Goal: Task Accomplishment & Management: Manage account settings

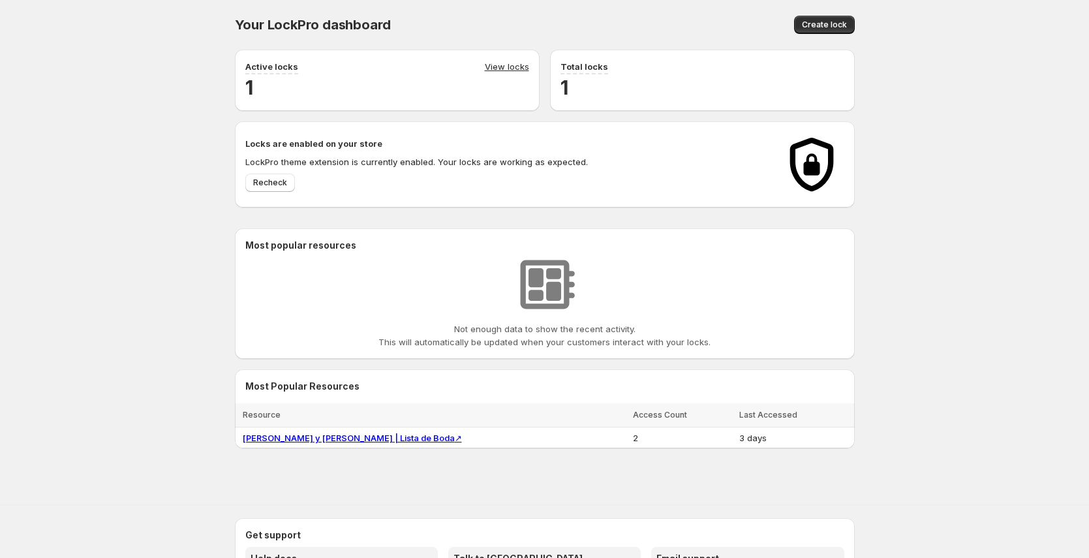
drag, startPoint x: 1074, startPoint y: 141, endPoint x: 910, endPoint y: 45, distance: 190.4
click at [1074, 140] on div "Your LockPro dashboard. This page is ready Your LockPro dashboard Create lock A…" at bounding box center [544, 236] width 1089 height 472
drag, startPoint x: 239, startPoint y: 146, endPoint x: 424, endPoint y: 154, distance: 185.5
click at [424, 154] on div "Locks are enabled on your store LockPro theme extension is currently enabled. Y…" at bounding box center [545, 164] width 620 height 86
click at [424, 154] on div "Locks are enabled on your store LockPro theme extension is currently enabled. Y…" at bounding box center [505, 164] width 521 height 55
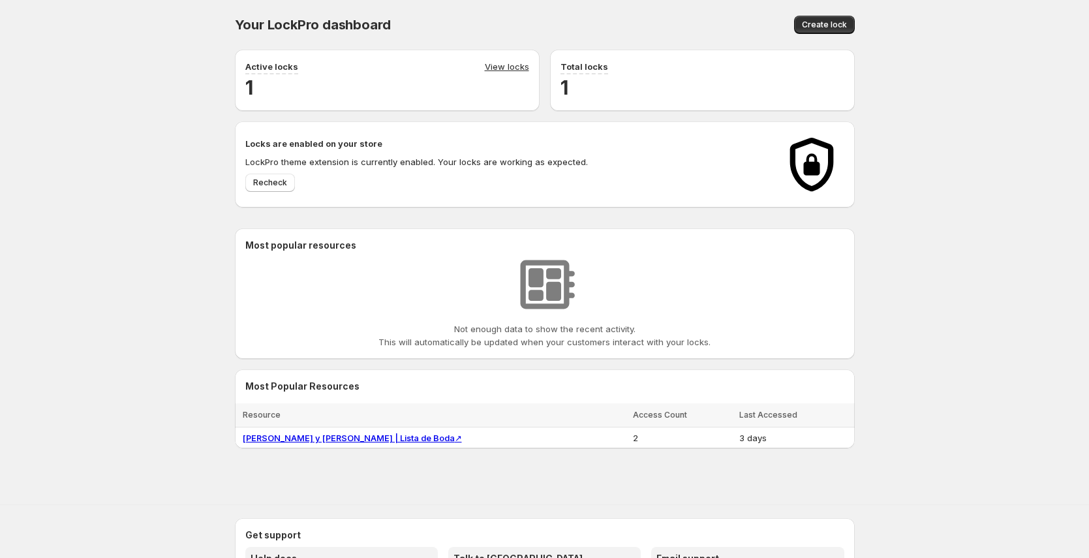
drag, startPoint x: 421, startPoint y: 148, endPoint x: 220, endPoint y: 146, distance: 201.1
click at [220, 146] on div "Your LockPro dashboard. This page is ready Your LockPro dashboard Create lock A…" at bounding box center [544, 236] width 651 height 472
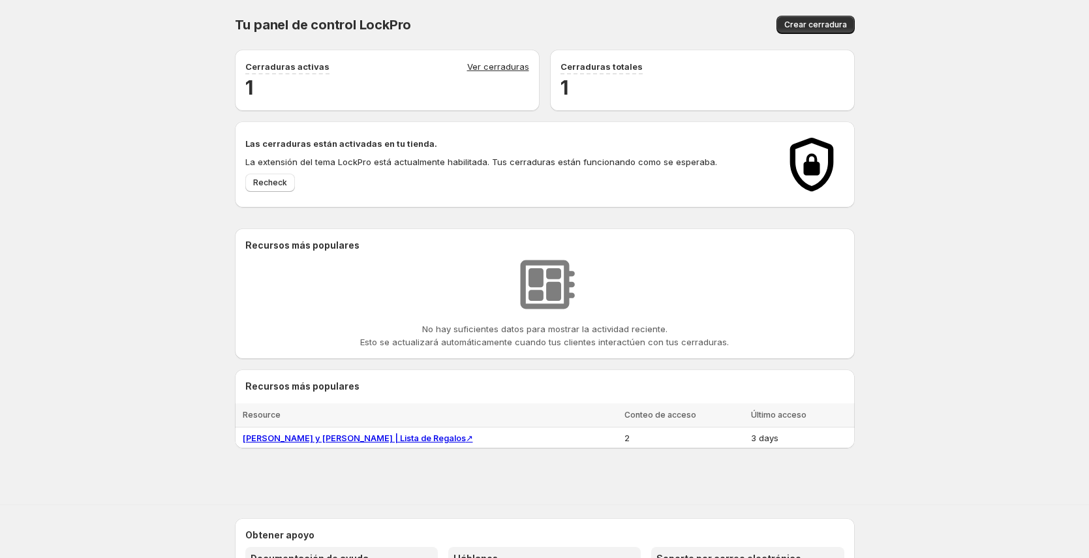
click at [274, 148] on h2 "Las cerraduras están activadas en tu tienda." at bounding box center [505, 143] width 521 height 13
drag, startPoint x: 243, startPoint y: 148, endPoint x: 523, endPoint y: 152, distance: 279.4
click at [523, 152] on div "Las cerraduras están activadas en tu tienda. La extensión del tema LockPro está…" at bounding box center [545, 164] width 620 height 86
click at [523, 152] on div "Las cerraduras están activadas en tu tienda. La extensión del tema LockPro está…" at bounding box center [505, 164] width 521 height 55
click at [300, 441] on link "Pilar y Pedro | Lista de Regalos ↗" at bounding box center [358, 438] width 230 height 10
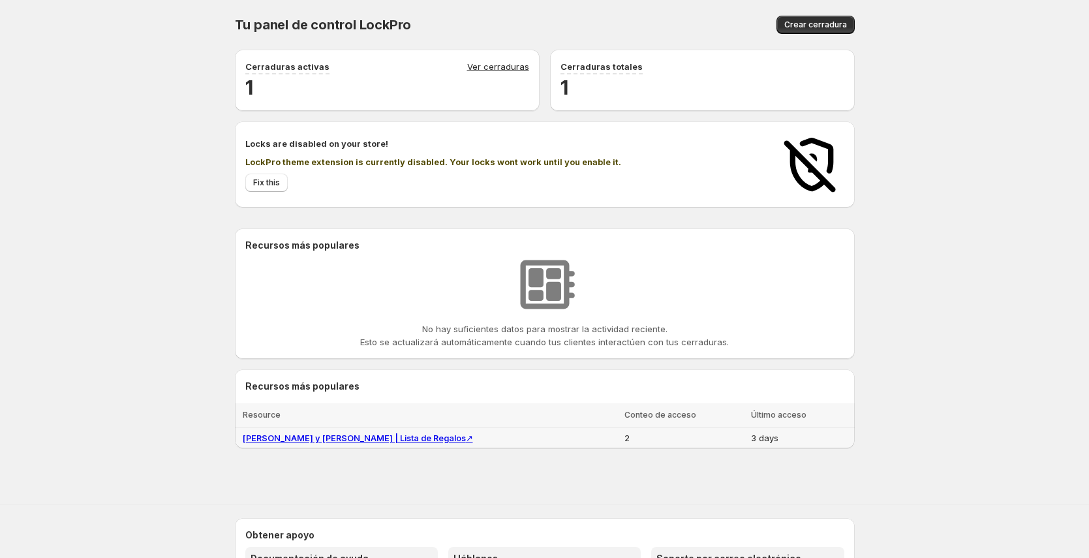
click at [774, 439] on td "3 days" at bounding box center [800, 439] width 107 height 22
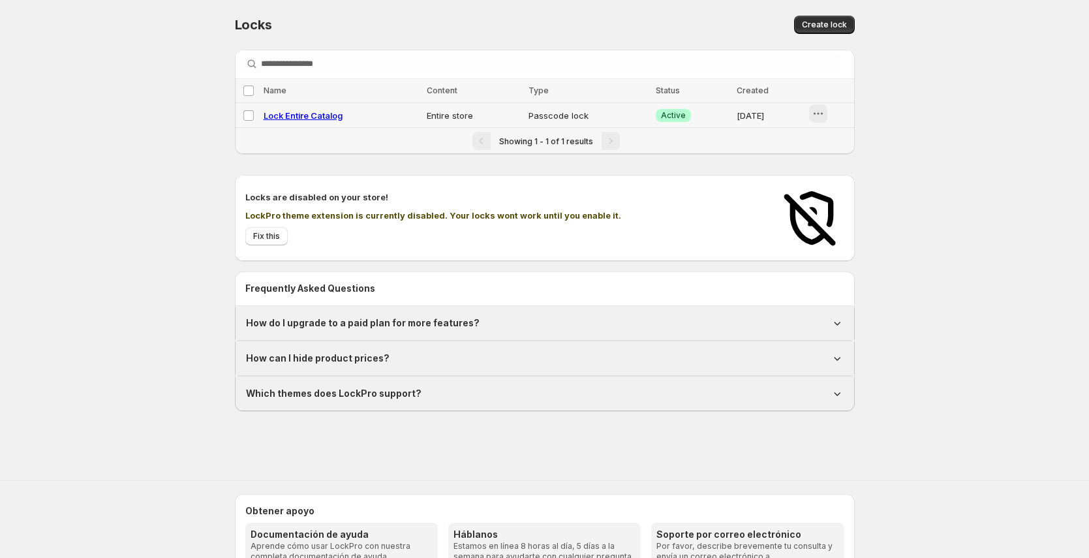
click at [812, 111] on button "button" at bounding box center [818, 113] width 18 height 18
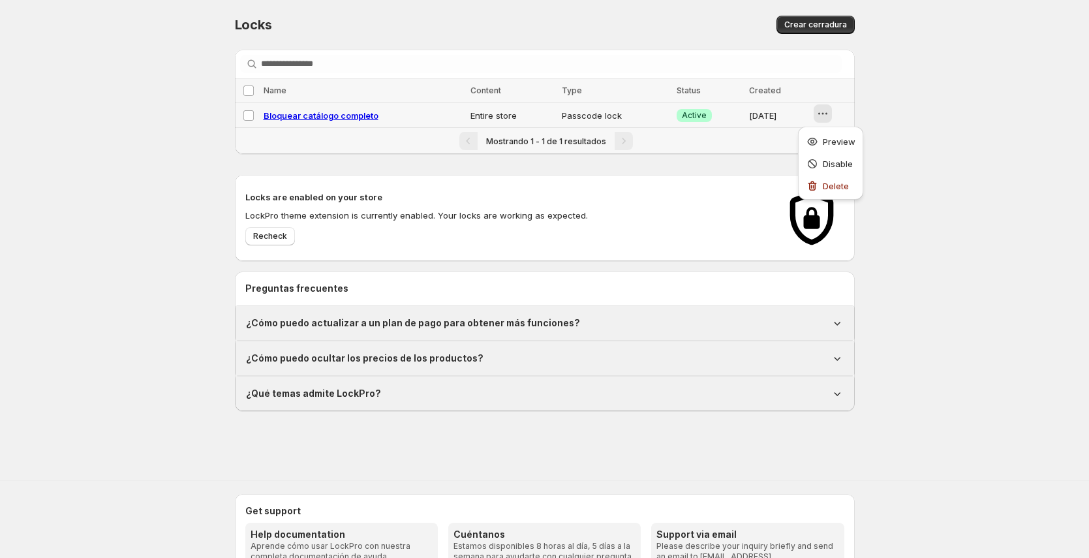
click at [818, 108] on icon "button" at bounding box center [823, 113] width 13 height 13
click at [324, 116] on span "Bloquear catálogo completo" at bounding box center [321, 115] width 115 height 10
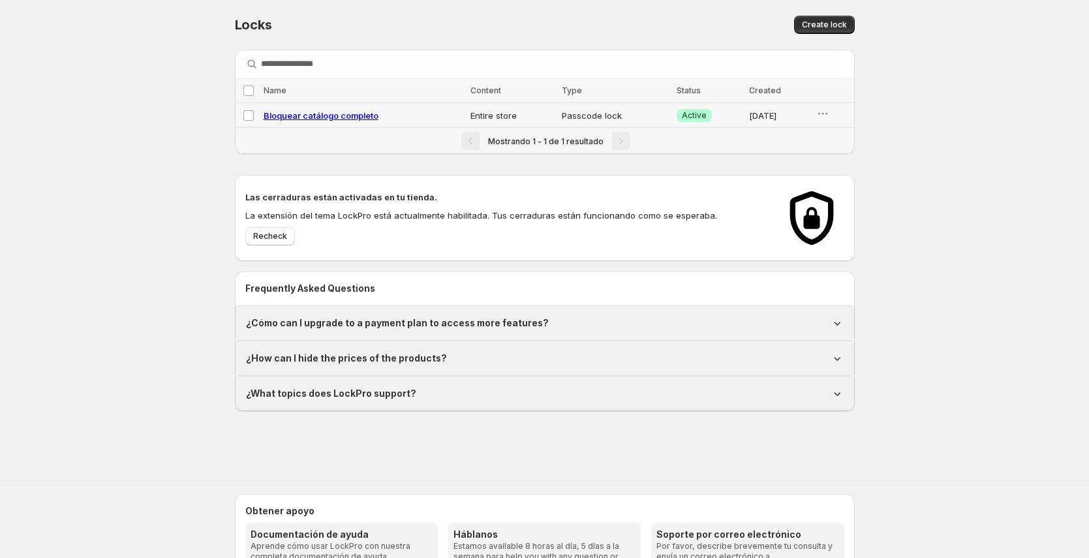
select select "******"
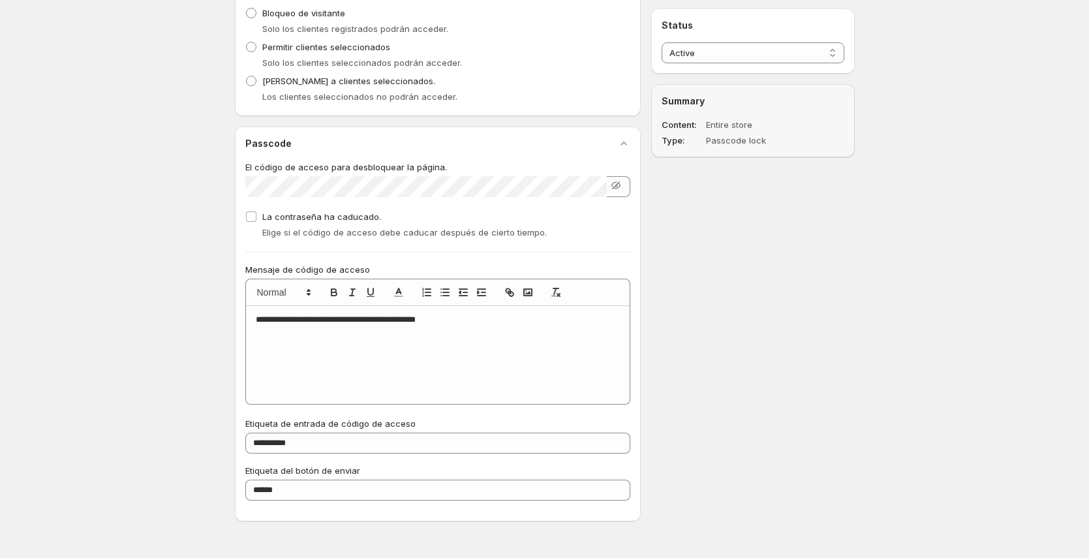
scroll to position [620, 0]
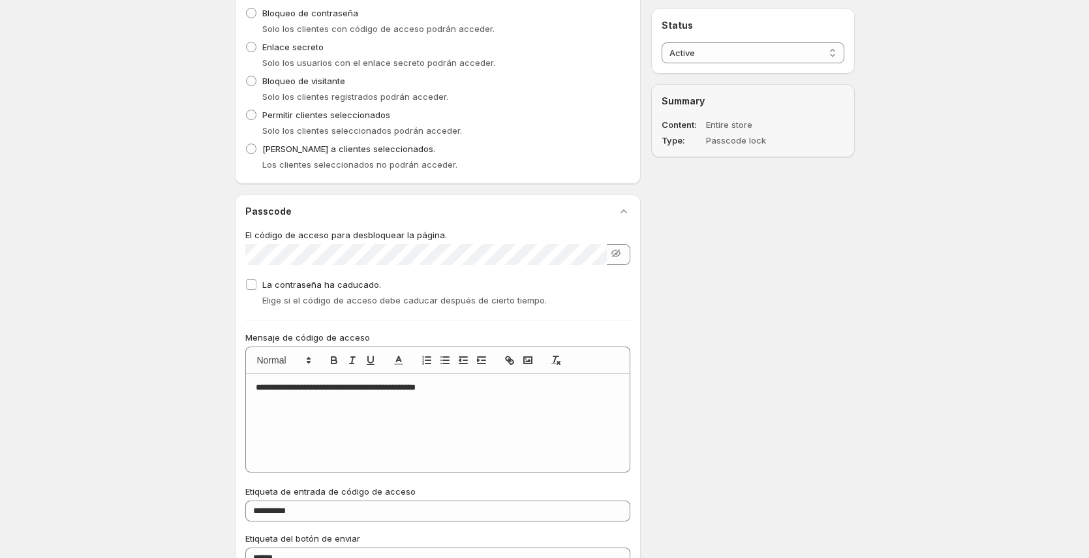
scroll to position [467, 0]
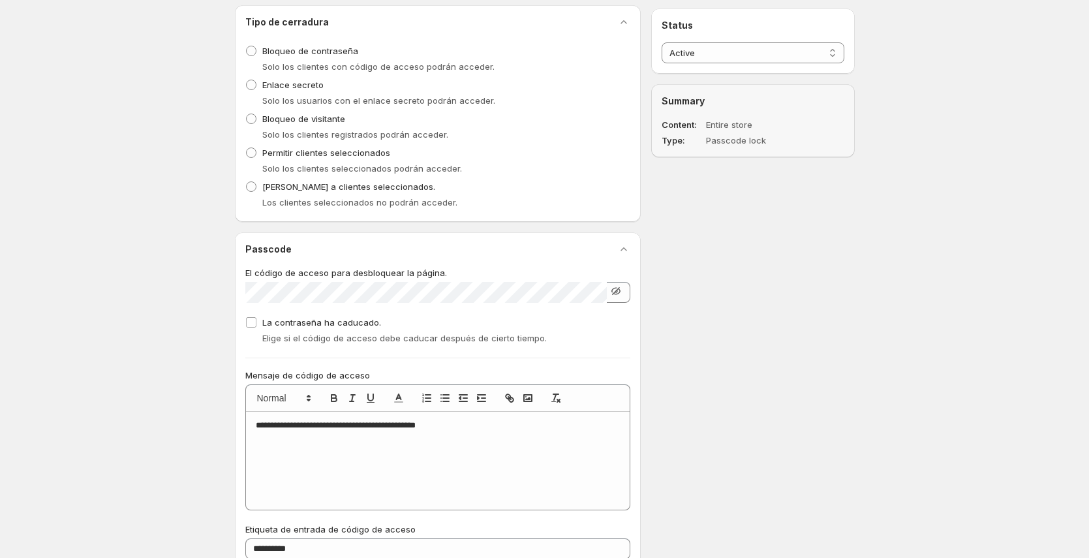
click at [627, 287] on div at bounding box center [438, 292] width 386 height 21
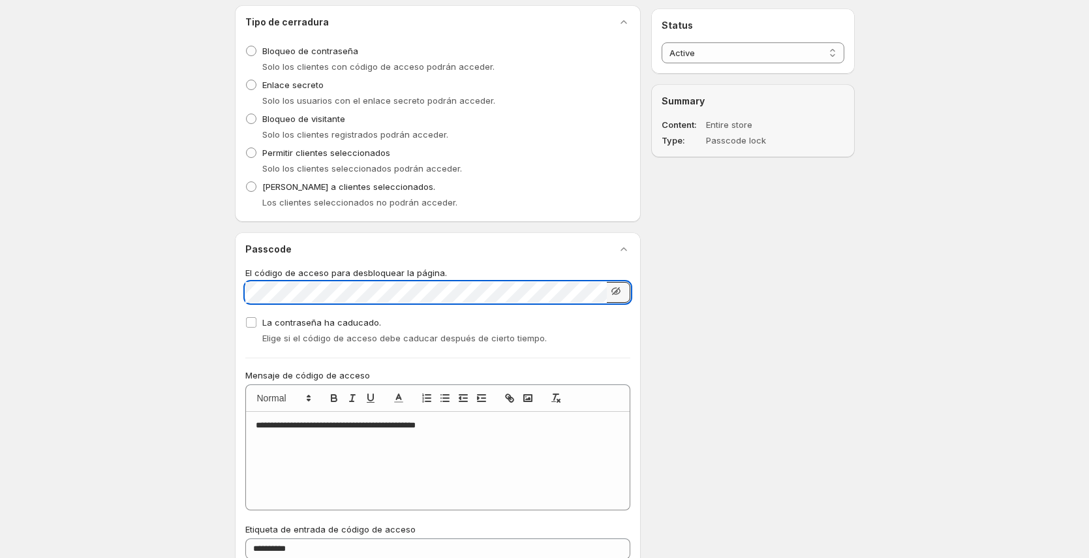
click at [619, 290] on icon "button" at bounding box center [616, 291] width 8 height 8
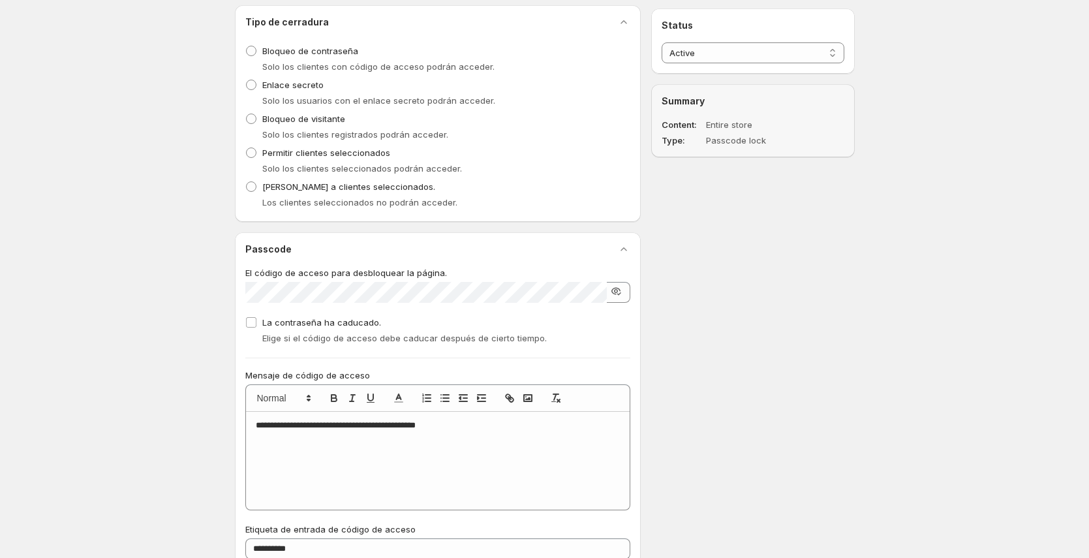
click at [616, 290] on icon "button" at bounding box center [616, 291] width 13 height 13
click at [678, 283] on div "**********" at bounding box center [540, 111] width 631 height 1078
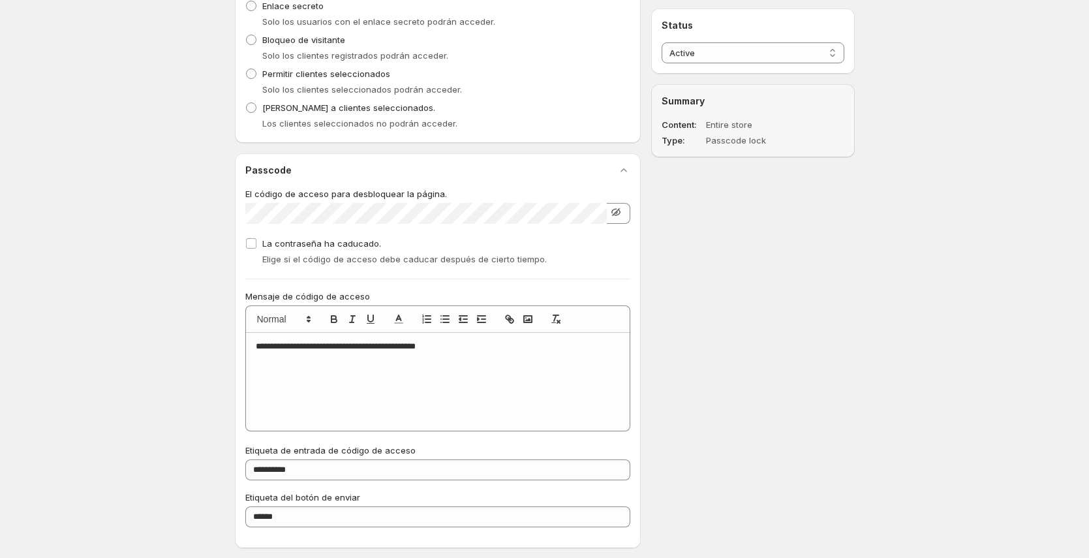
scroll to position [548, 0]
click at [617, 212] on icon "button" at bounding box center [616, 210] width 8 height 8
click at [616, 209] on icon "button" at bounding box center [616, 210] width 13 height 13
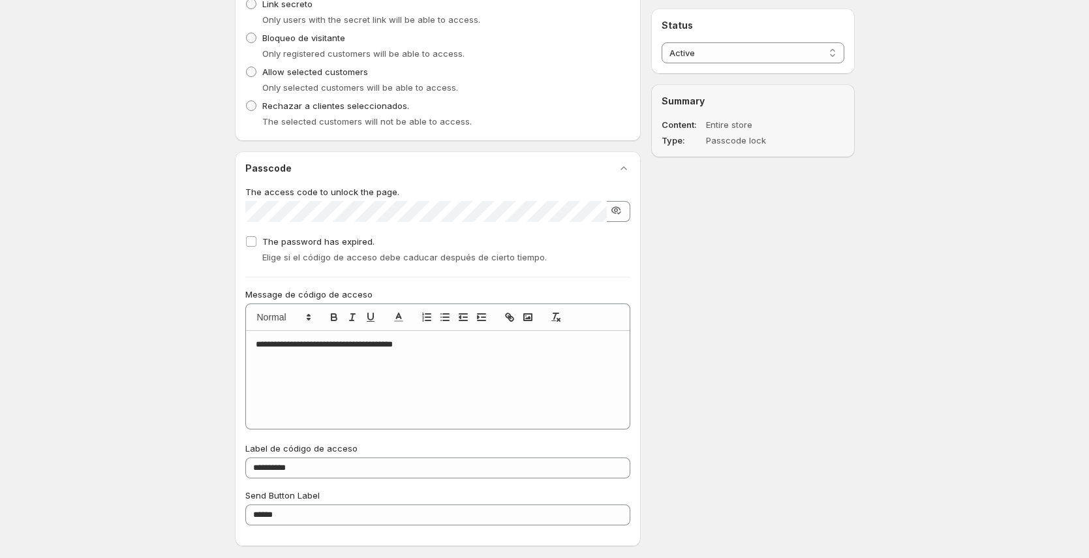
click at [617, 210] on icon "button" at bounding box center [616, 210] width 13 height 13
click at [617, 209] on icon "button" at bounding box center [616, 210] width 8 height 8
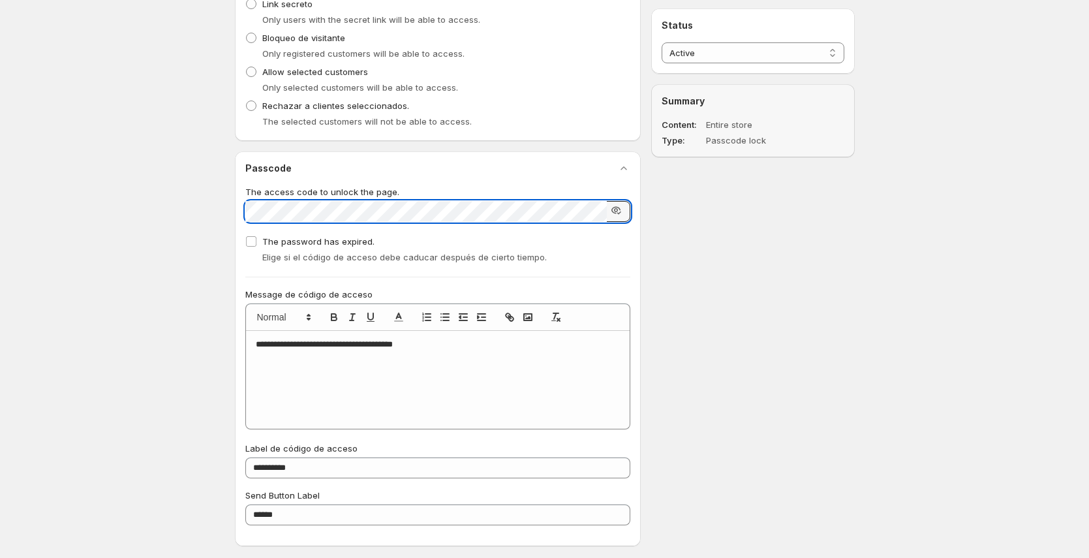
click at [617, 209] on icon "button" at bounding box center [616, 210] width 13 height 13
click at [617, 210] on icon "button" at bounding box center [616, 210] width 8 height 8
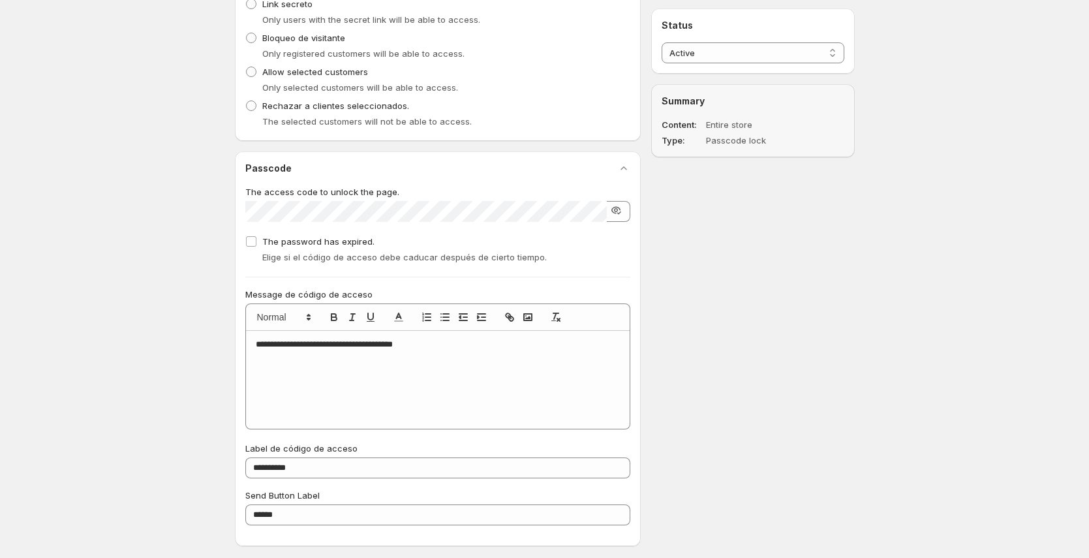
click at [617, 210] on icon "button" at bounding box center [616, 210] width 13 height 13
click at [617, 209] on icon "button" at bounding box center [616, 210] width 8 height 8
click at [617, 209] on icon "button" at bounding box center [616, 210] width 4 height 4
click at [617, 209] on icon "button" at bounding box center [616, 210] width 8 height 8
click at [617, 209] on icon "button" at bounding box center [616, 210] width 4 height 4
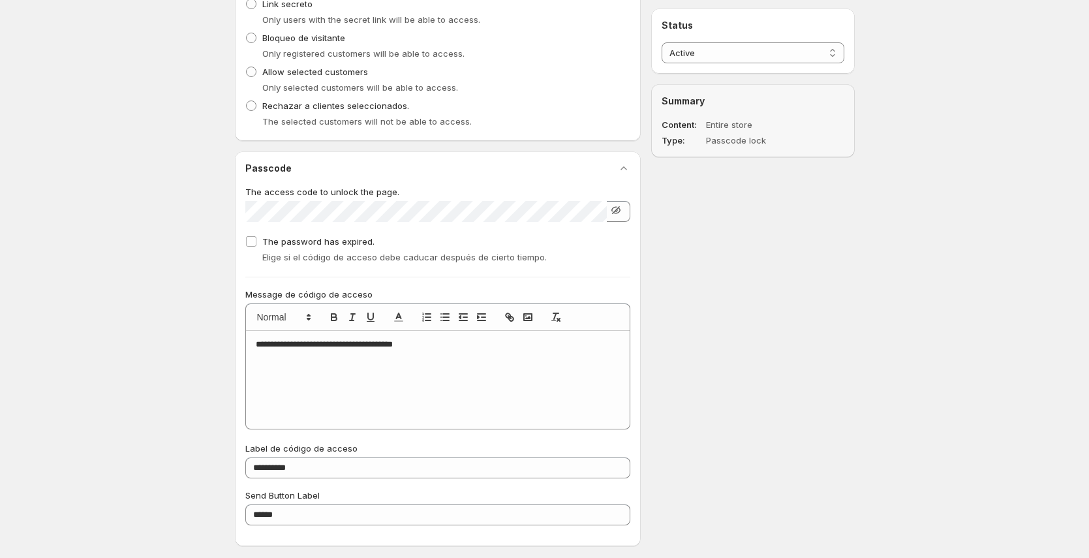
click at [617, 209] on icon "button" at bounding box center [616, 210] width 8 height 8
click at [699, 198] on div "**********" at bounding box center [540, 31] width 631 height 1078
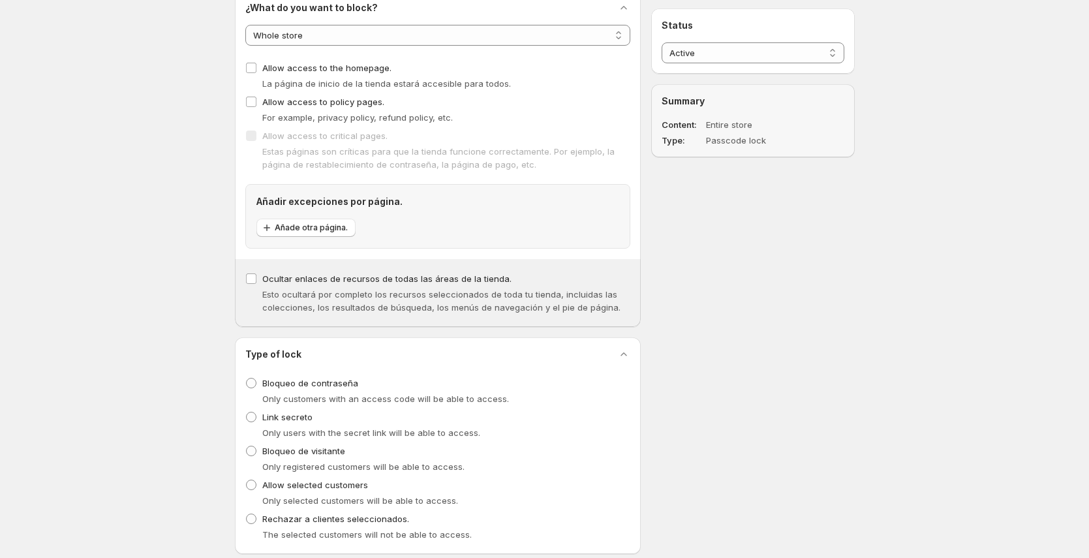
scroll to position [0, 0]
